Goal: Task Accomplishment & Management: Manage account settings

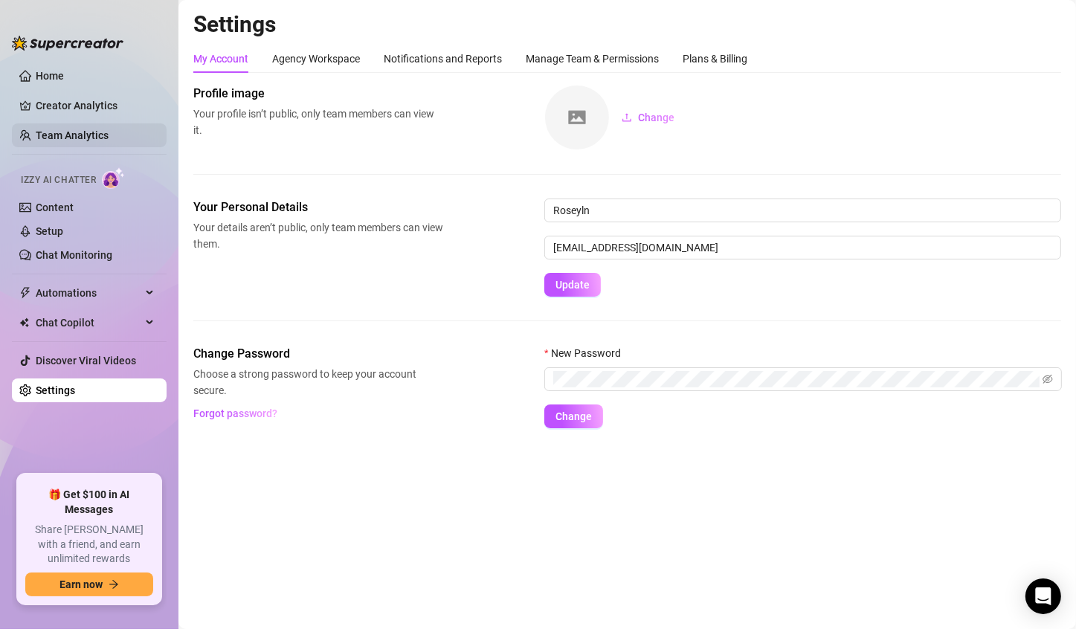
click at [88, 129] on link "Team Analytics" at bounding box center [72, 135] width 73 height 12
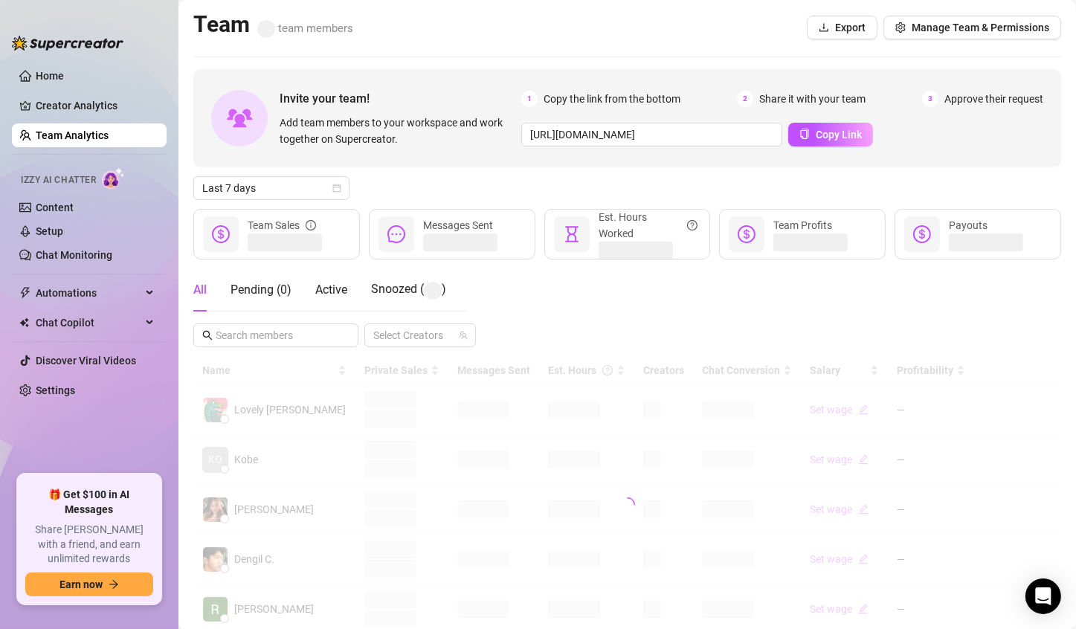
scroll to position [223, 0]
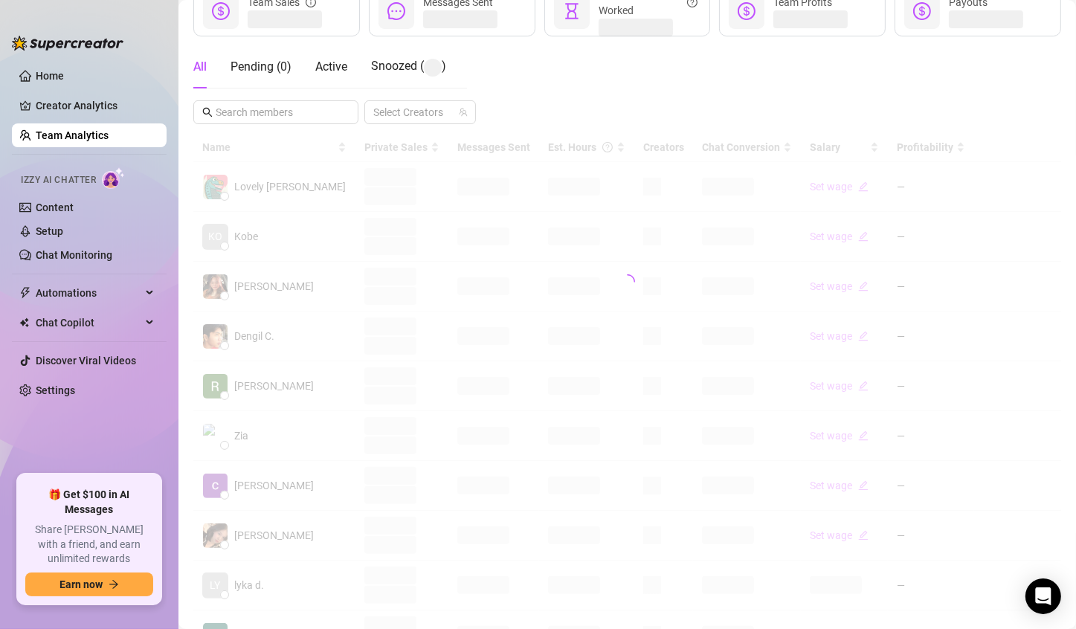
click at [538, 236] on div at bounding box center [627, 281] width 868 height 297
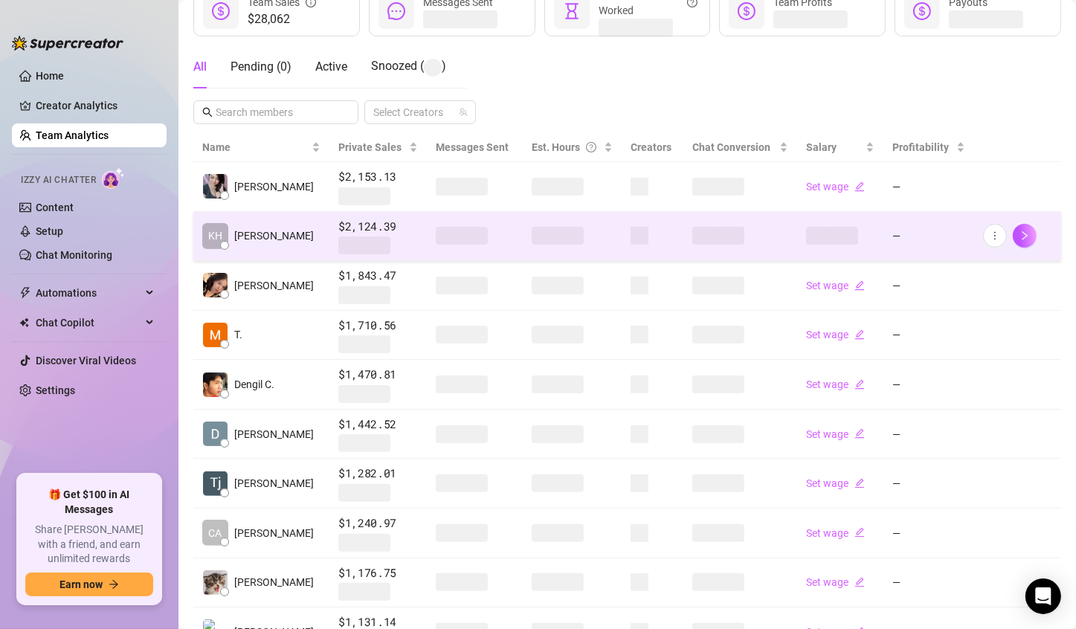
click at [532, 238] on span at bounding box center [558, 236] width 52 height 18
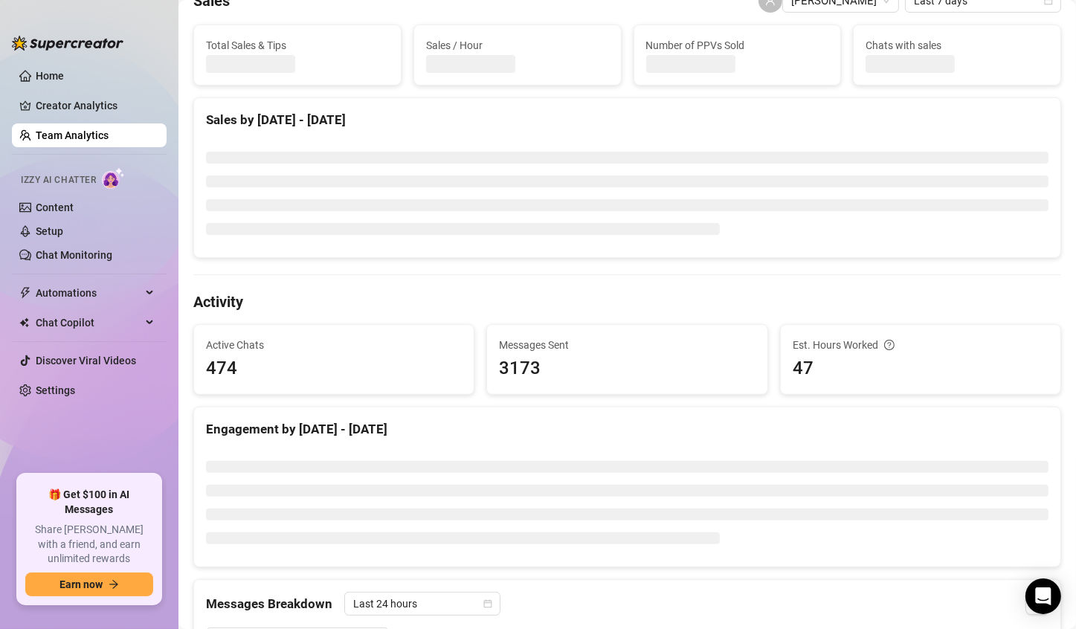
scroll to position [149, 0]
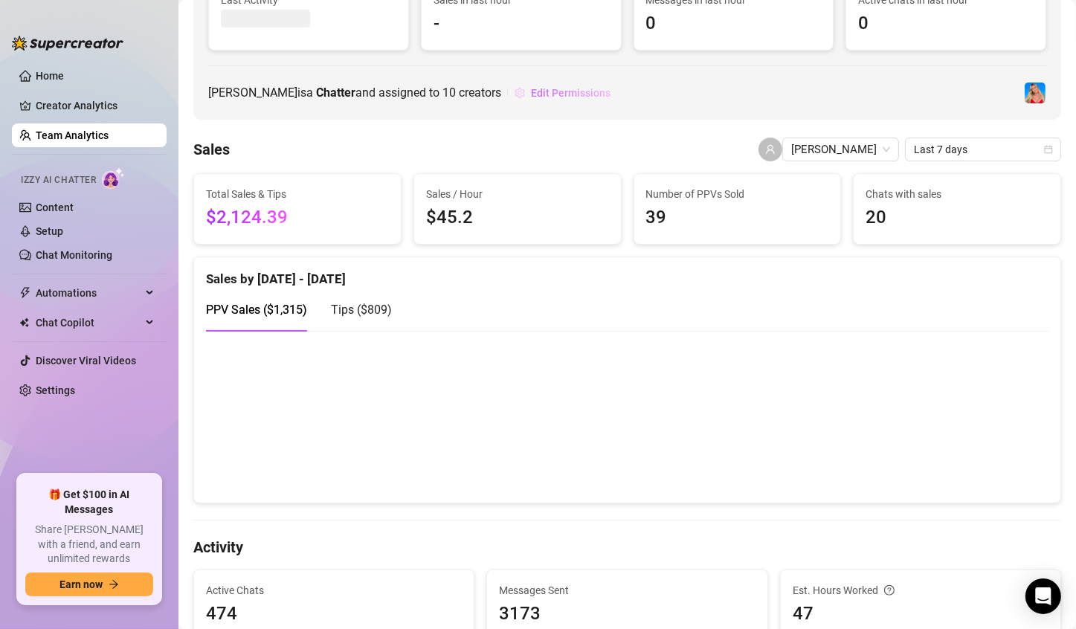
click at [531, 91] on span "Edit Permissions" at bounding box center [571, 93] width 80 height 12
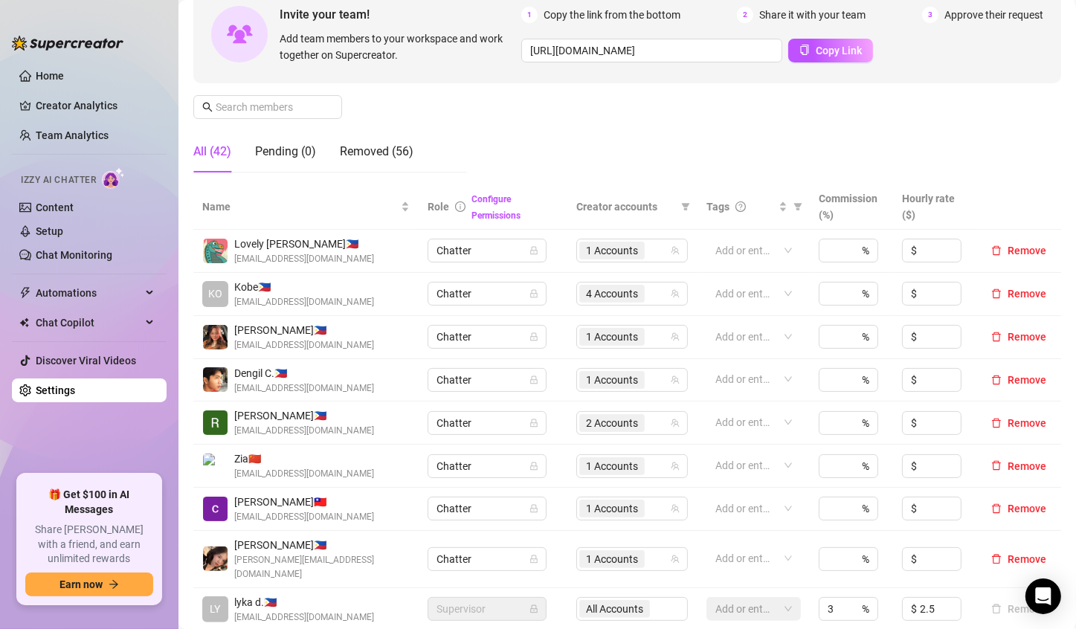
scroll to position [297, 0]
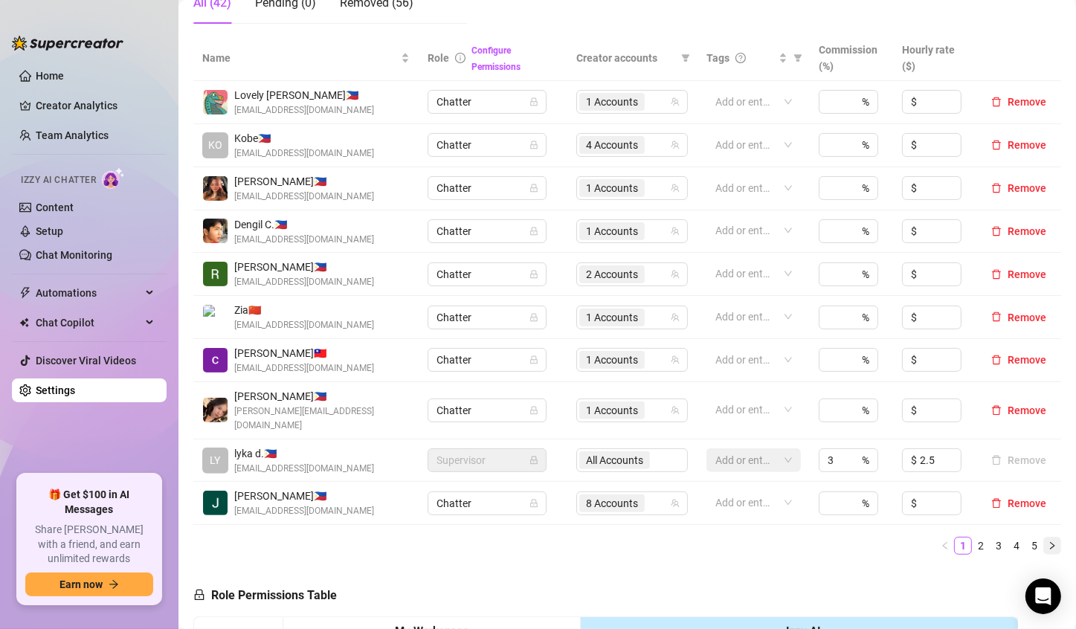
click at [1048, 541] on icon "right" at bounding box center [1052, 545] width 9 height 9
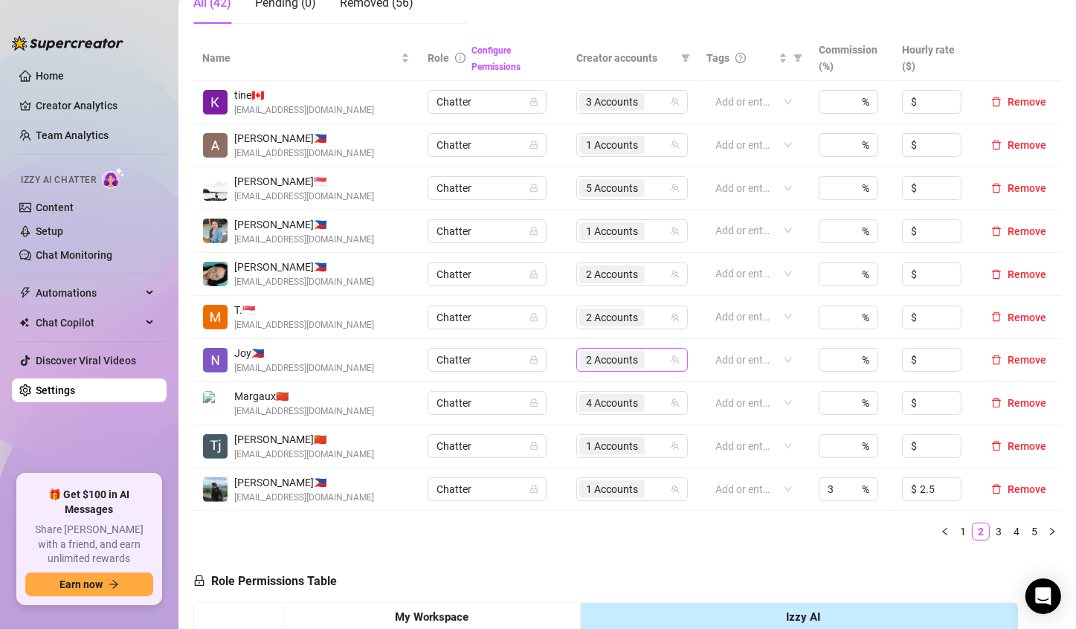
click at [586, 362] on span "2 Accounts" at bounding box center [612, 360] width 52 height 16
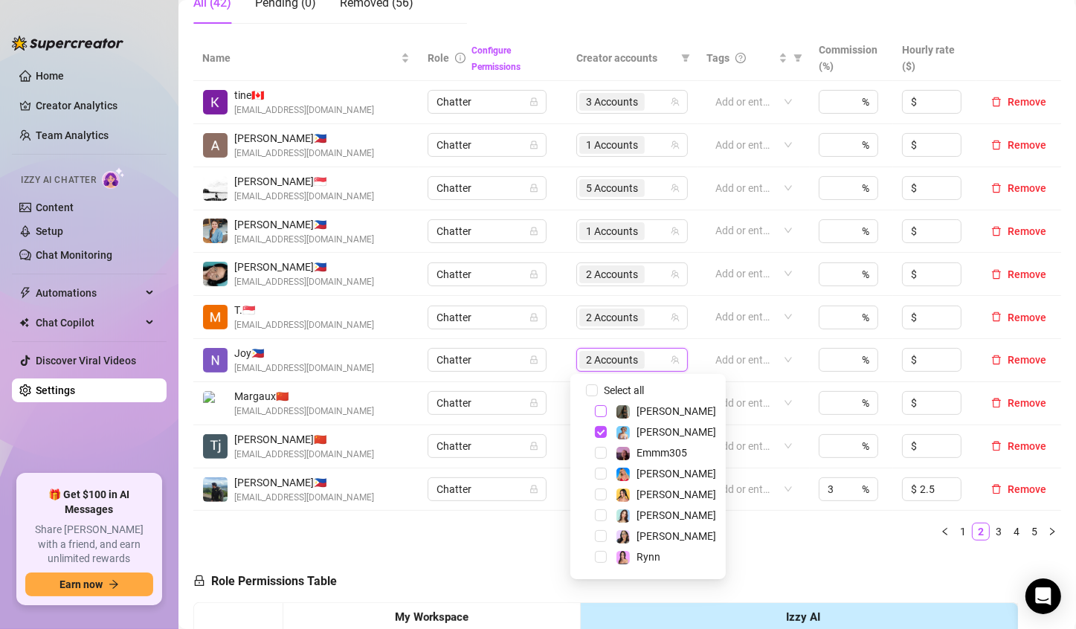
click at [597, 406] on span "Select tree node" at bounding box center [601, 411] width 12 height 12
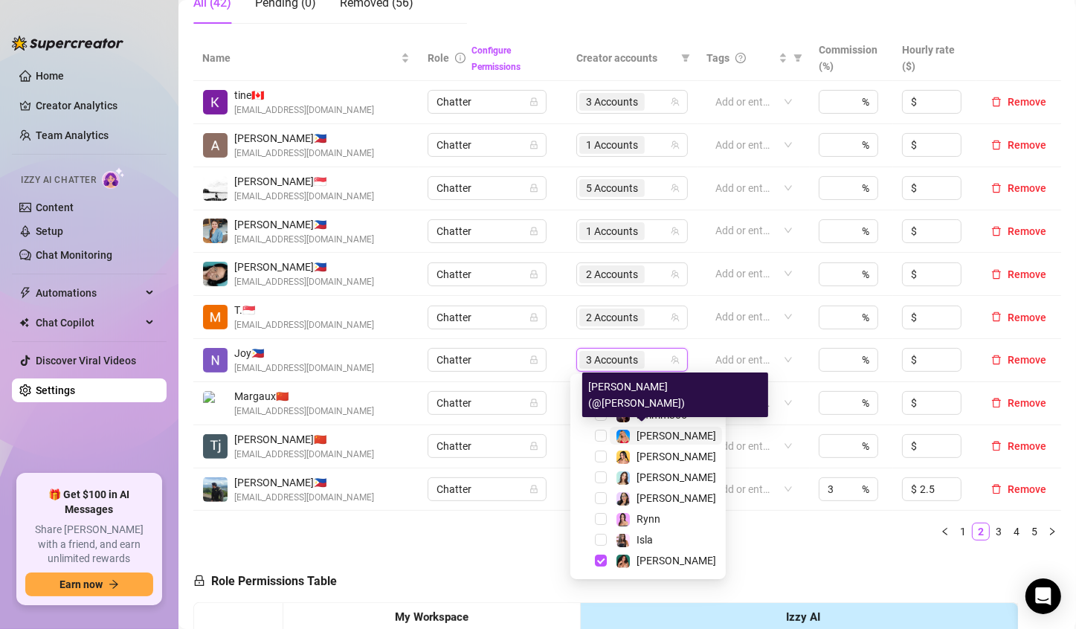
scroll to position [39, 0]
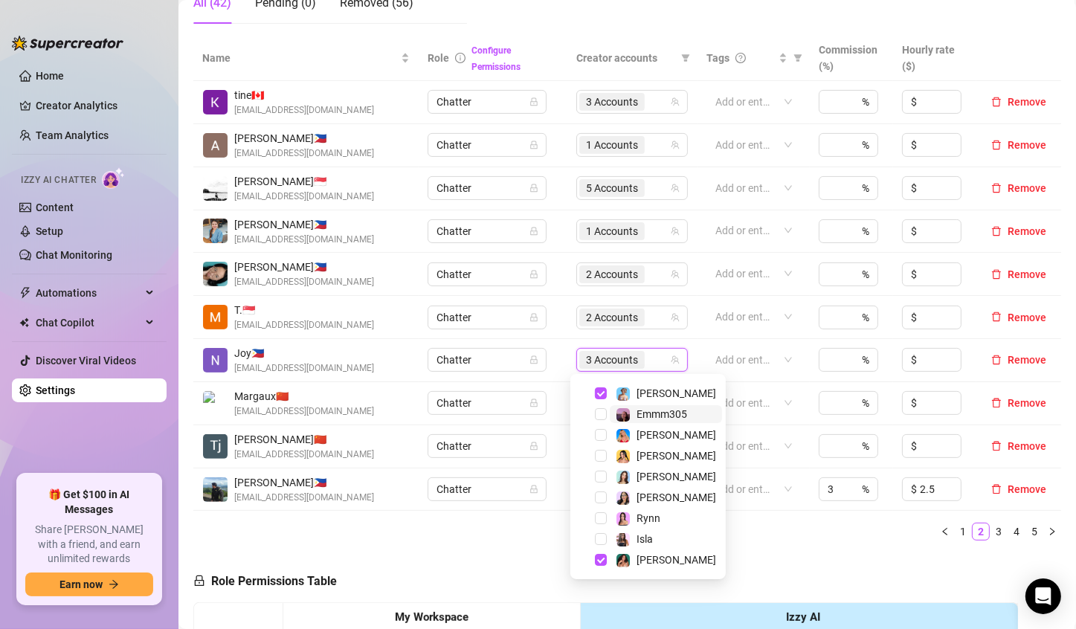
drag, startPoint x: 602, startPoint y: 393, endPoint x: 629, endPoint y: 413, distance: 33.9
click at [602, 393] on span "Select tree node" at bounding box center [601, 393] width 12 height 12
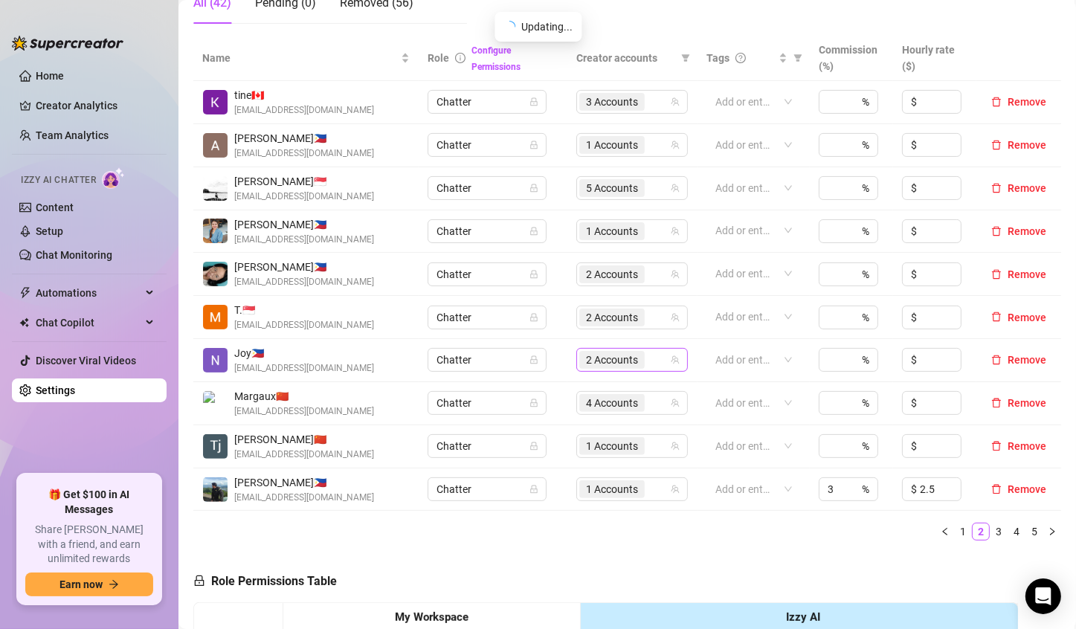
click at [633, 363] on span "2 Accounts" at bounding box center [611, 360] width 65 height 18
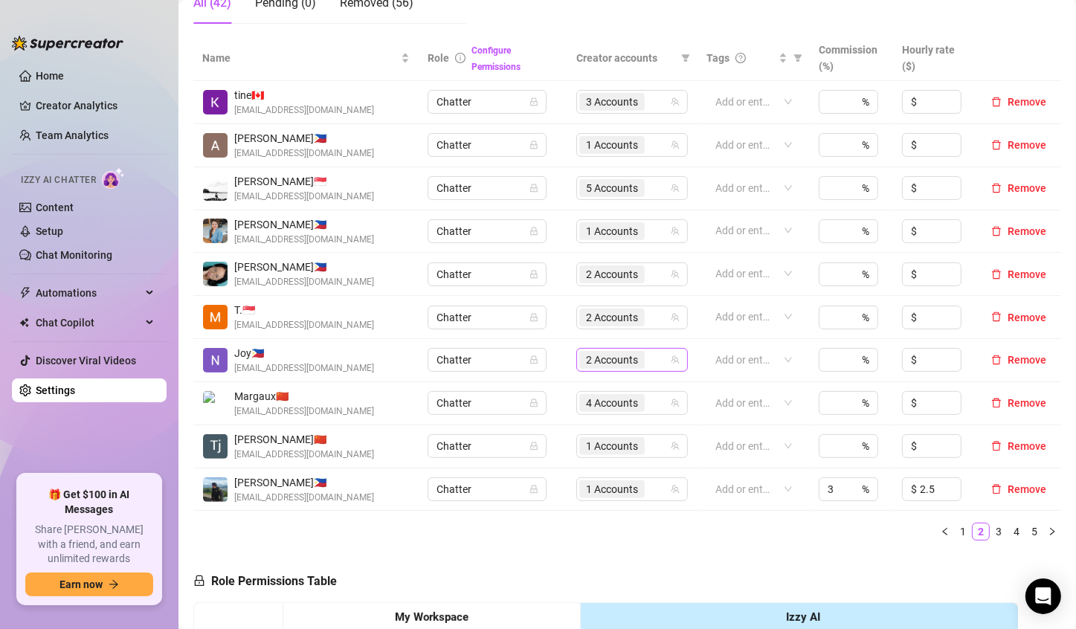
click at [579, 359] on span "2 Accounts" at bounding box center [611, 360] width 65 height 18
click at [938, 534] on button "button" at bounding box center [945, 532] width 18 height 18
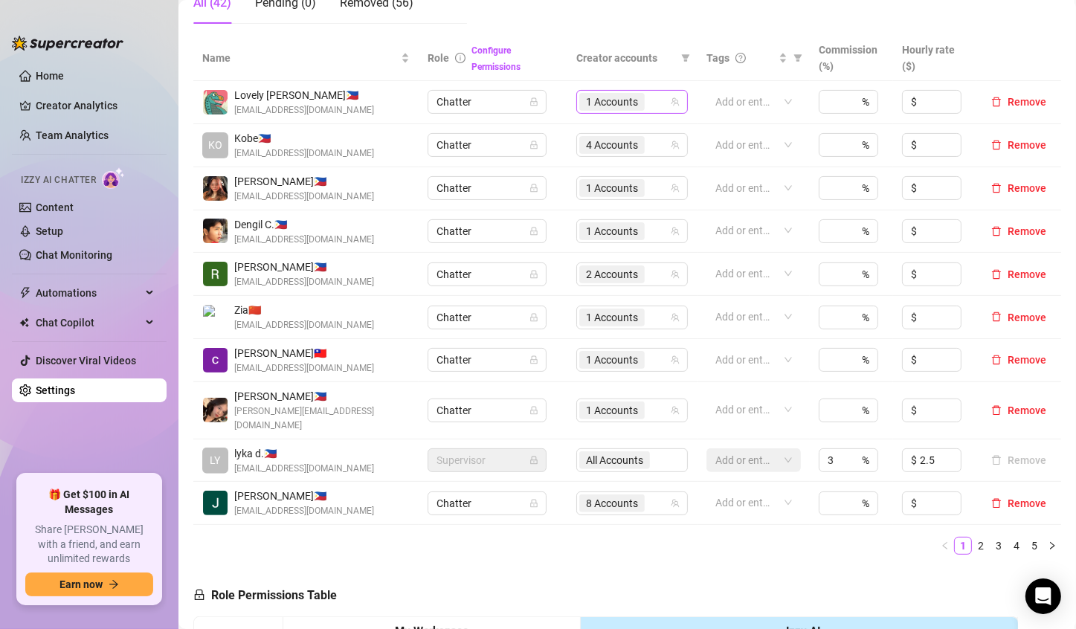
click at [587, 101] on span "1 Accounts" at bounding box center [612, 102] width 52 height 16
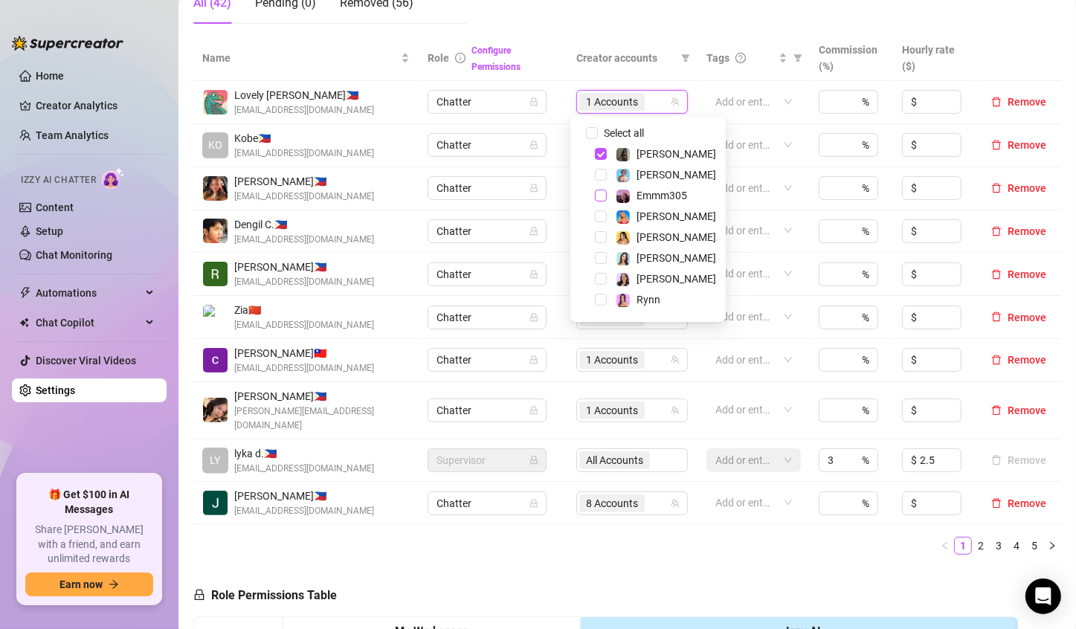
drag, startPoint x: 601, startPoint y: 196, endPoint x: 602, endPoint y: 170, distance: 26.8
click at [601, 196] on span "Select tree node" at bounding box center [601, 196] width 12 height 12
click at [600, 156] on span "Select tree node" at bounding box center [601, 154] width 12 height 12
click at [599, 224] on div "[PERSON_NAME]" at bounding box center [648, 216] width 148 height 18
click at [598, 215] on span "Select tree node" at bounding box center [601, 216] width 12 height 12
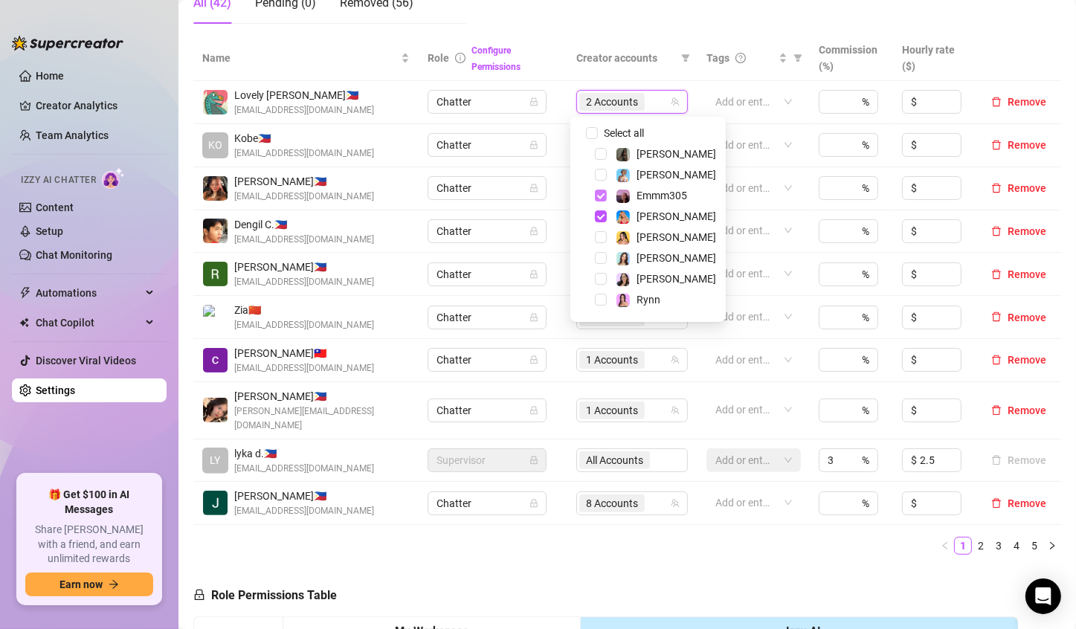
click at [600, 195] on span "Select tree node" at bounding box center [601, 196] width 12 height 12
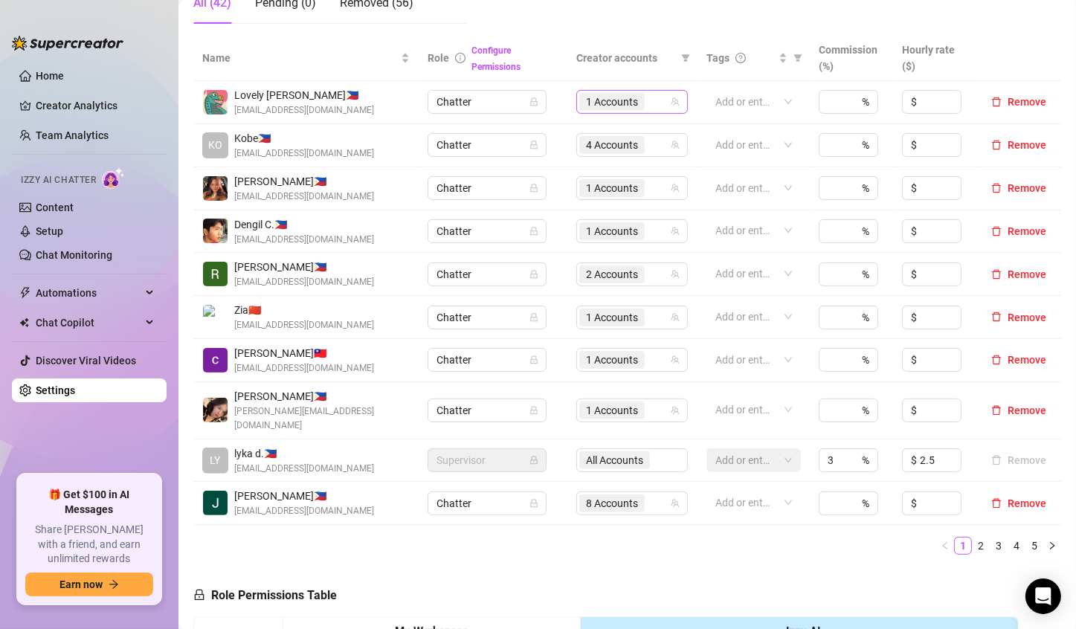
click at [602, 103] on span "1 Accounts" at bounding box center [612, 102] width 52 height 16
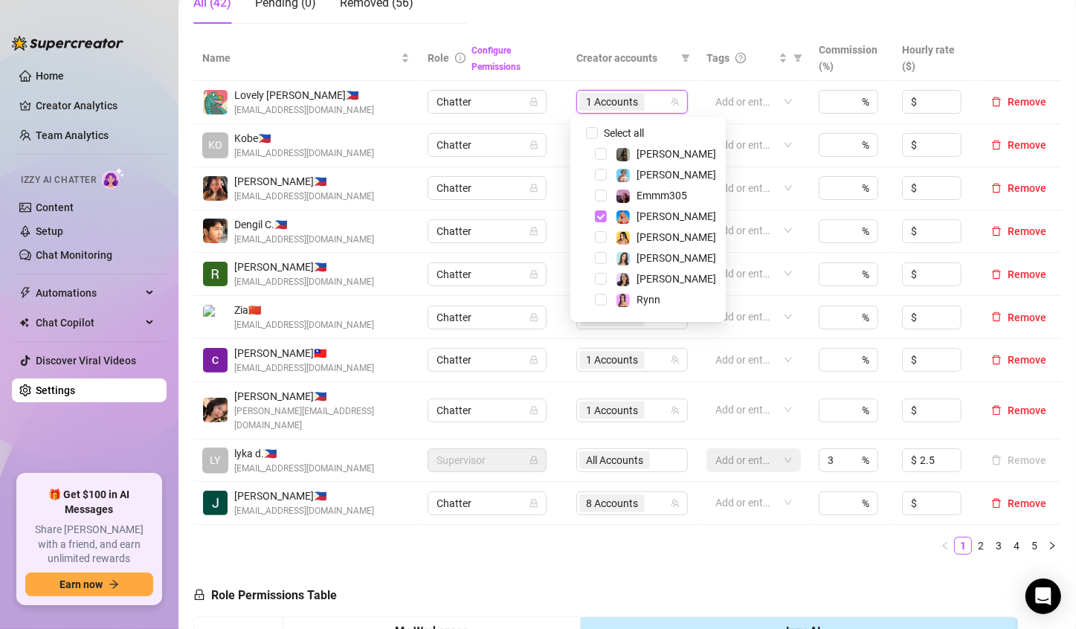
click at [598, 216] on span "Select tree node" at bounding box center [601, 216] width 12 height 12
